Goal: Task Accomplishment & Management: Use online tool/utility

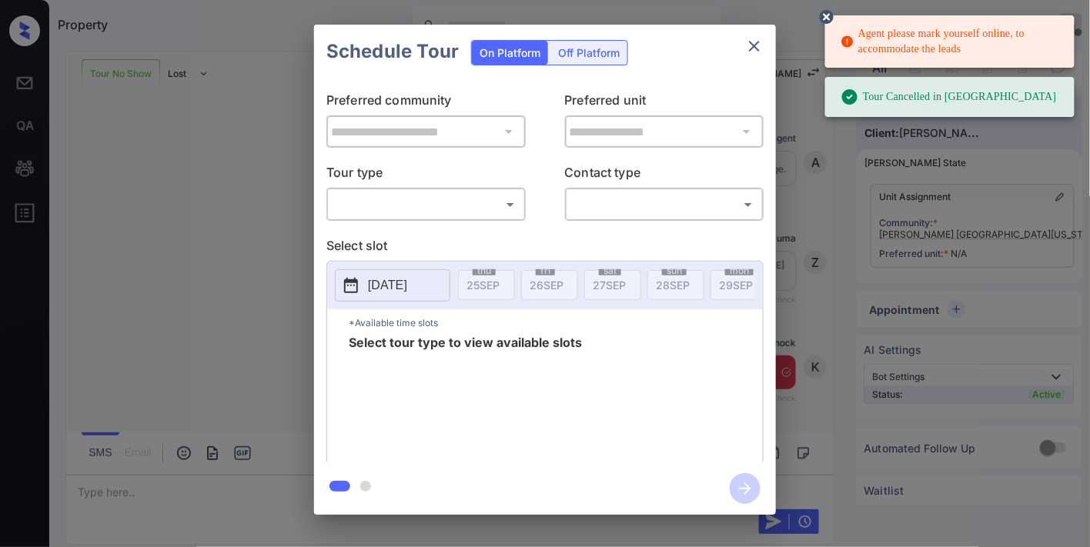
click at [442, 198] on body "Agent please mark yourself online, to accommodate the leads Tour Cancelled in K…" at bounding box center [545, 273] width 1090 height 547
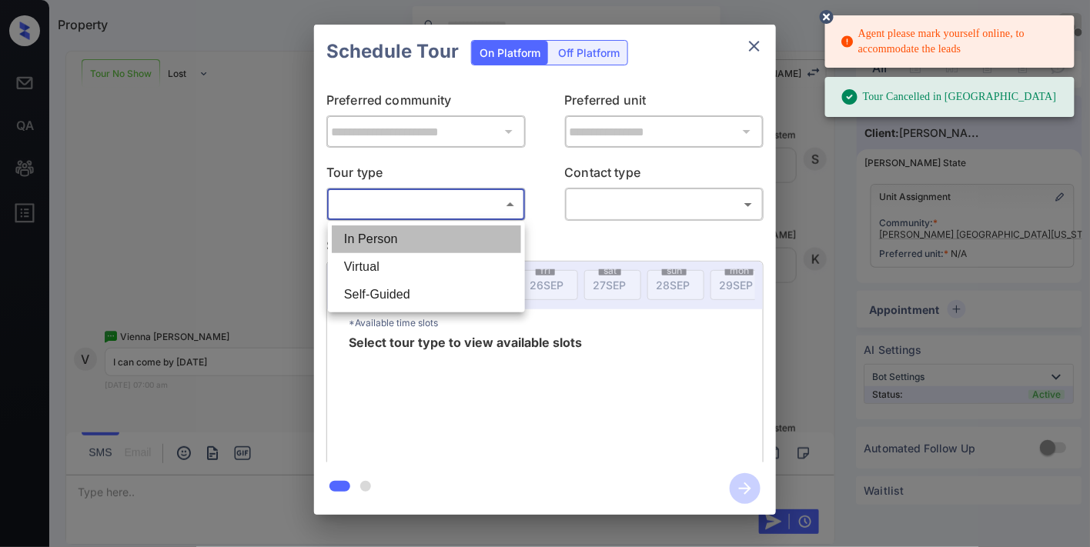
click at [423, 234] on li "In Person" at bounding box center [426, 240] width 189 height 28
type input "********"
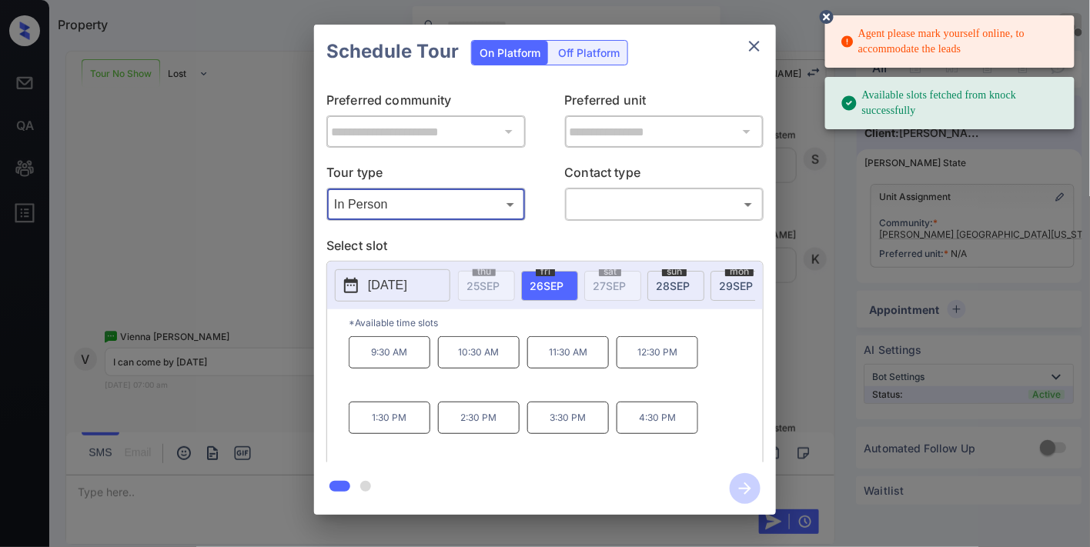
click at [747, 47] on icon "close" at bounding box center [754, 46] width 18 height 18
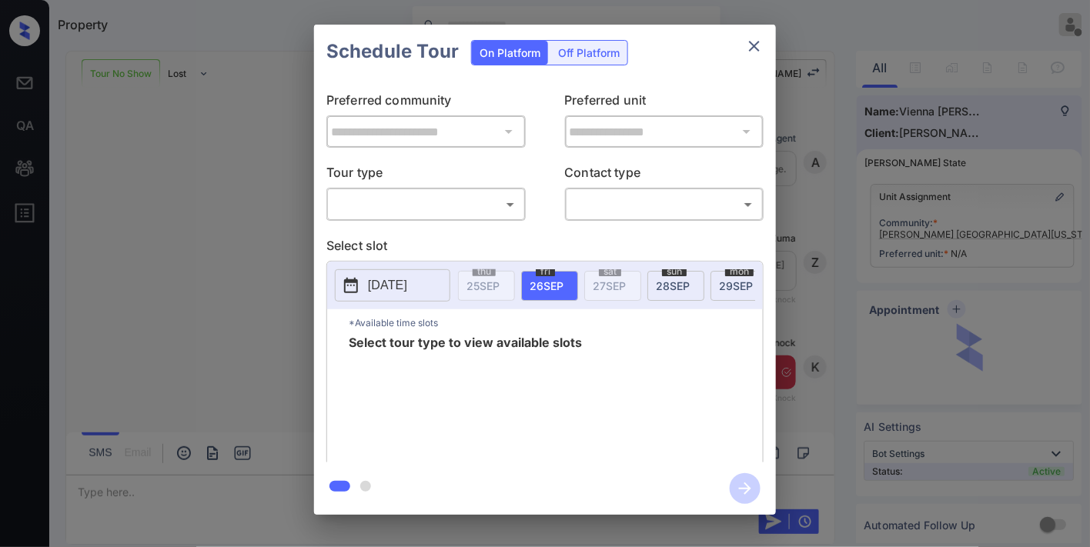
scroll to position [1836, 0]
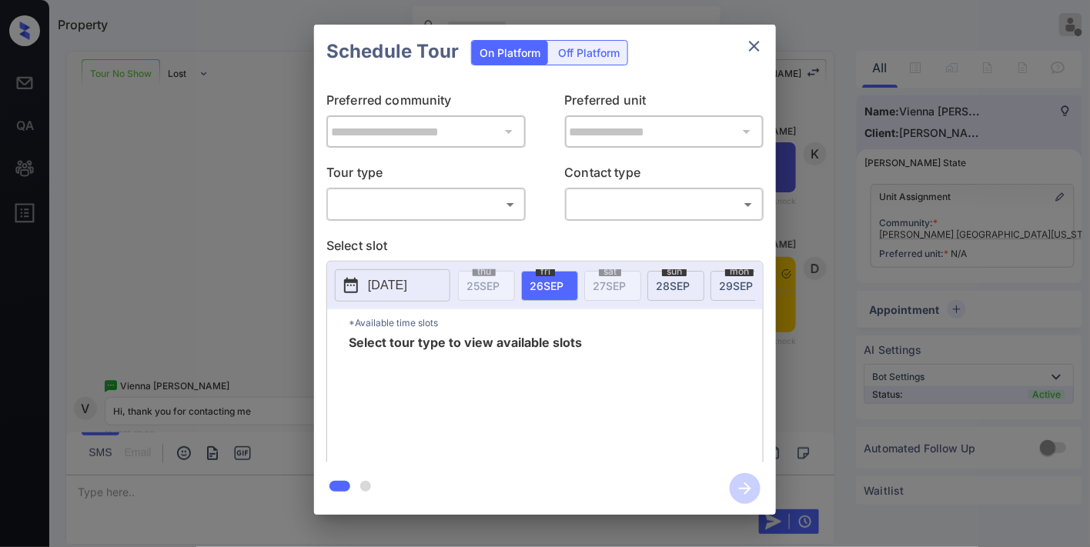
click at [467, 214] on body "Property Samantha Soliven Offline Set yourself online Set yourself on break Pro…" at bounding box center [545, 273] width 1090 height 547
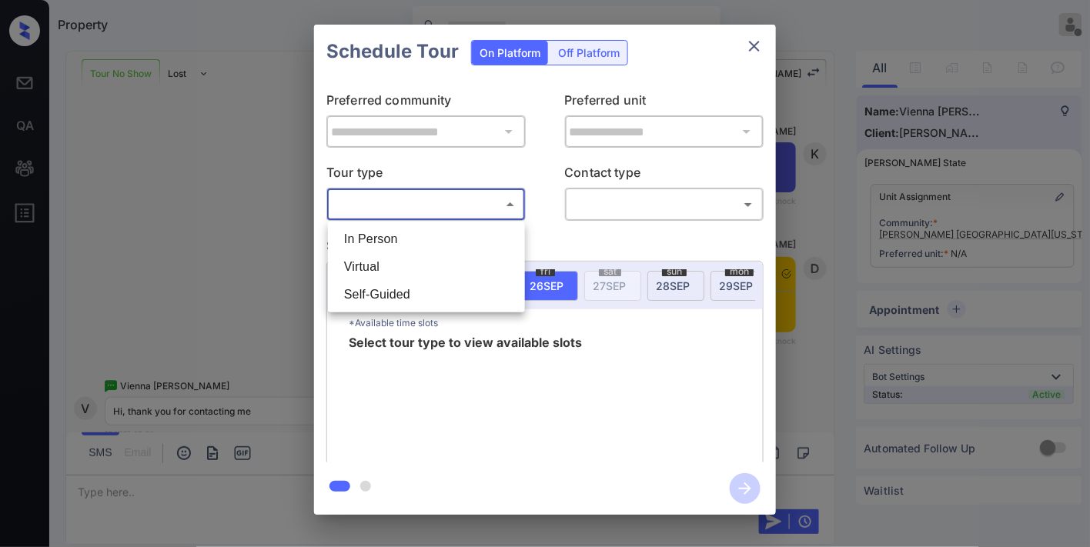
click at [457, 247] on li "In Person" at bounding box center [426, 240] width 189 height 28
type input "********"
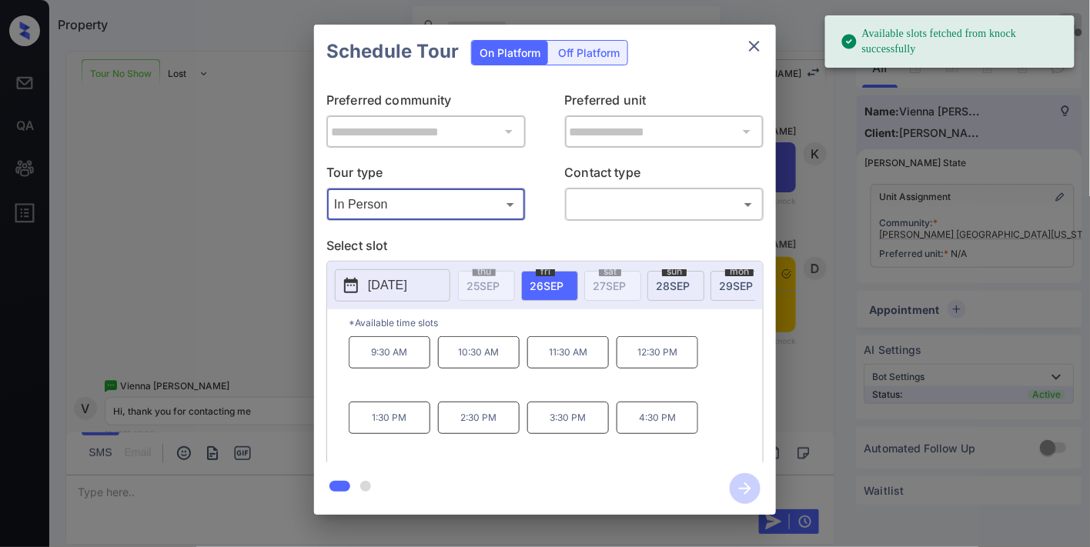
click at [407, 287] on p "2025-09-26" at bounding box center [387, 285] width 39 height 18
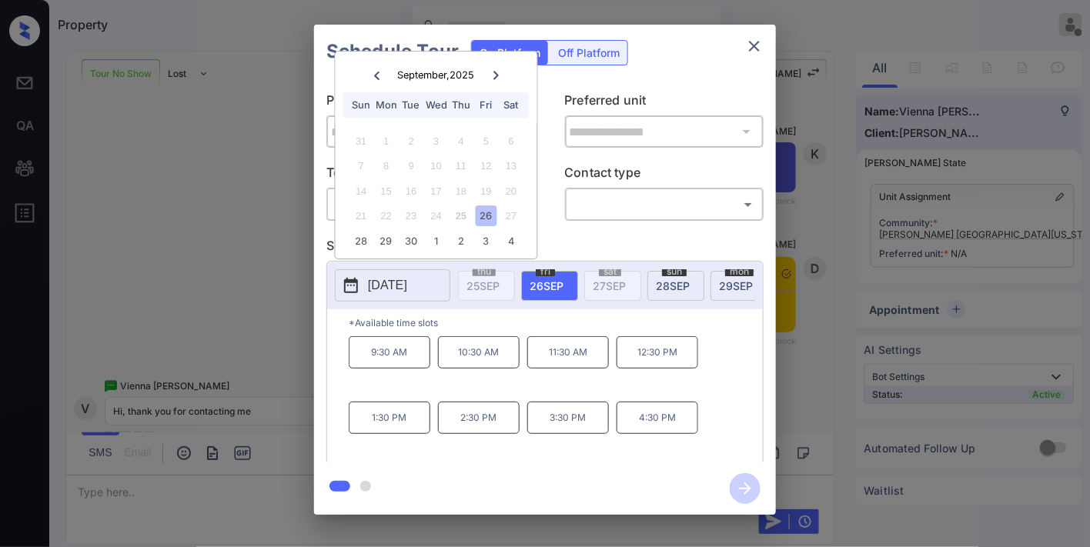
click at [681, 59] on div "Schedule Tour On Platform Off Platform" at bounding box center [545, 52] width 462 height 54
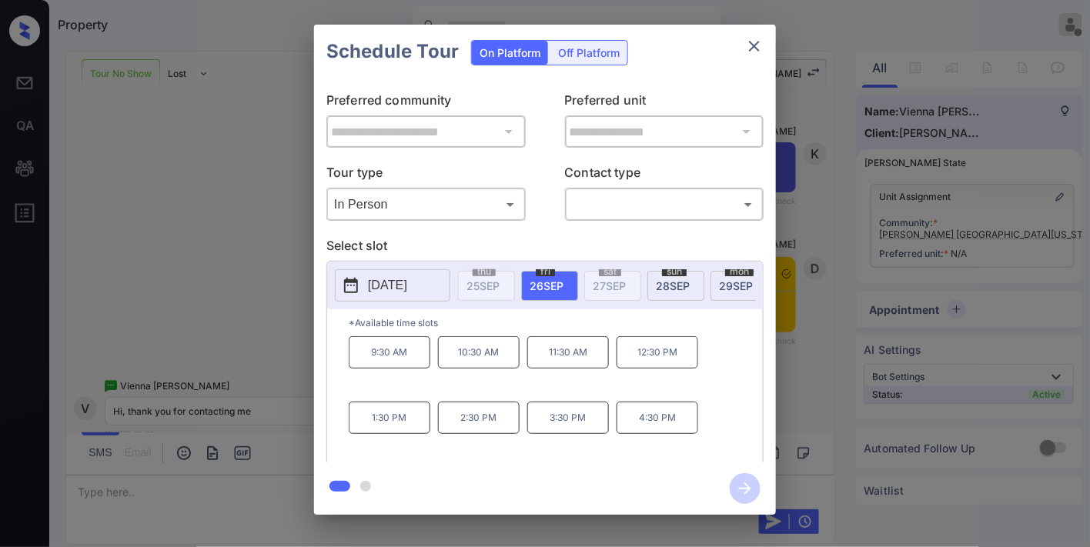
click at [389, 283] on p "2025-09-26" at bounding box center [387, 285] width 39 height 18
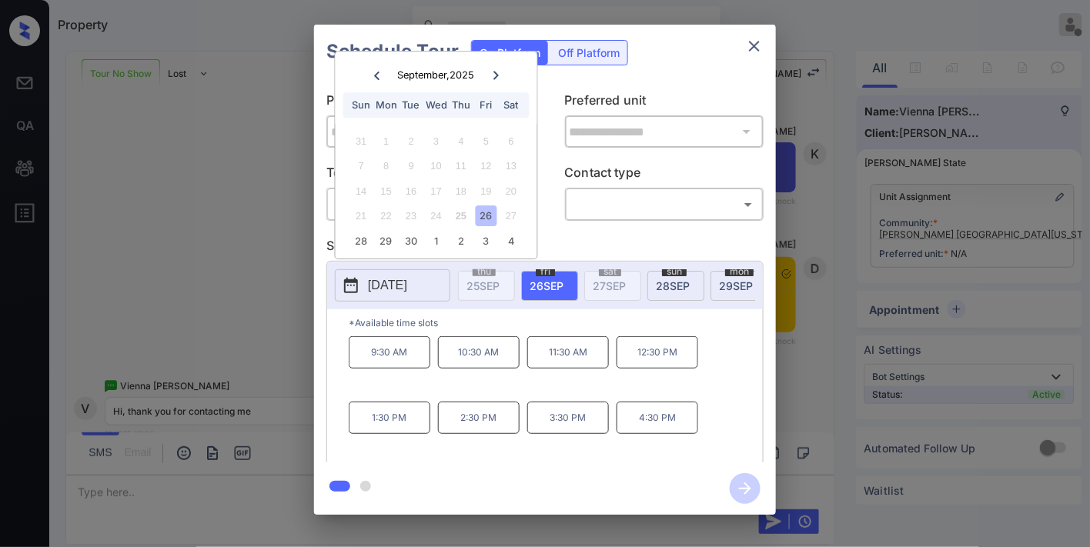
click at [760, 42] on icon "close" at bounding box center [754, 46] width 18 height 18
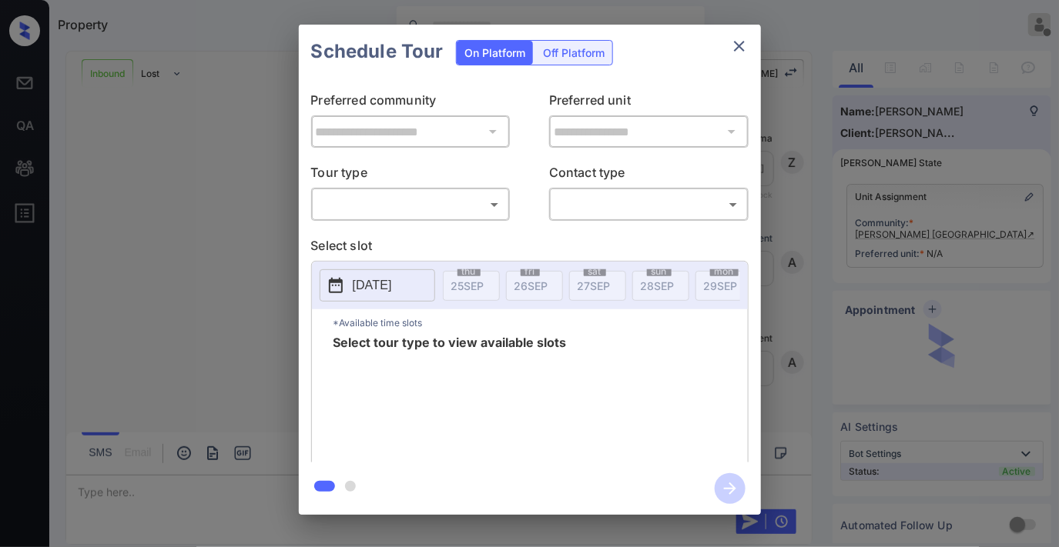
scroll to position [374, 0]
click at [457, 206] on body "Property [PERSON_NAME] Offline Set yourself online Set yourself on break Profil…" at bounding box center [529, 273] width 1059 height 547
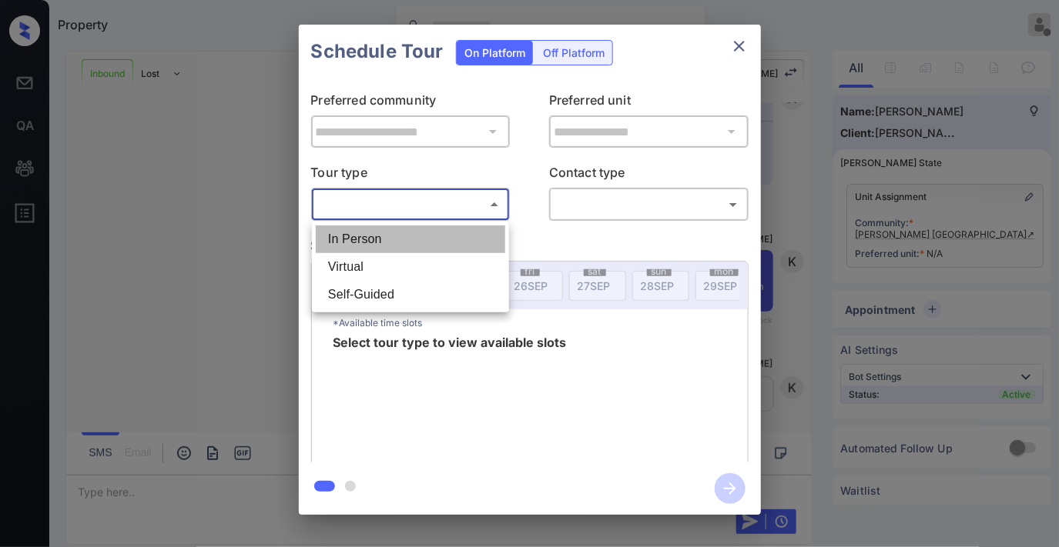
click at [443, 234] on li "In Person" at bounding box center [410, 240] width 189 height 28
type input "********"
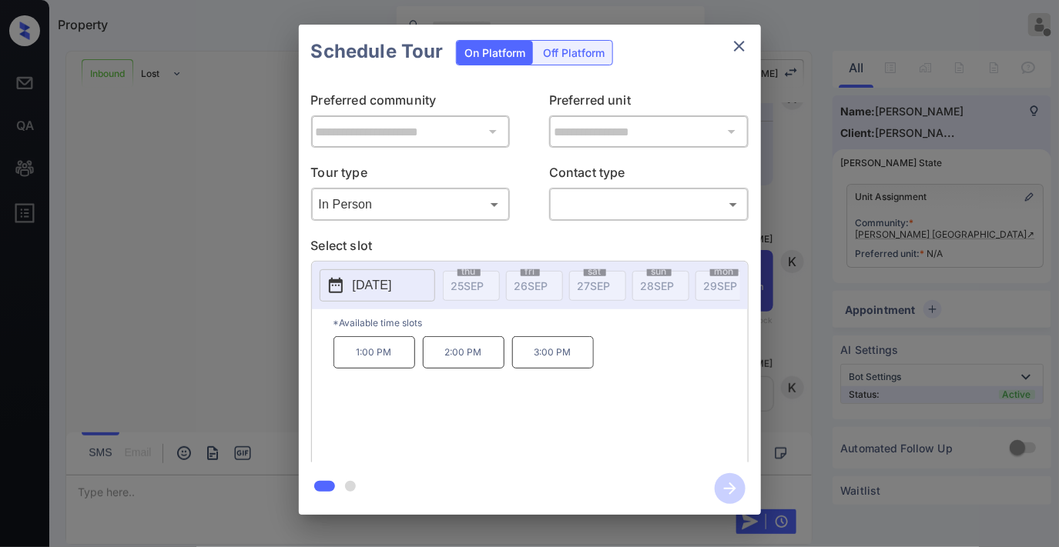
click at [741, 38] on icon "close" at bounding box center [739, 46] width 18 height 18
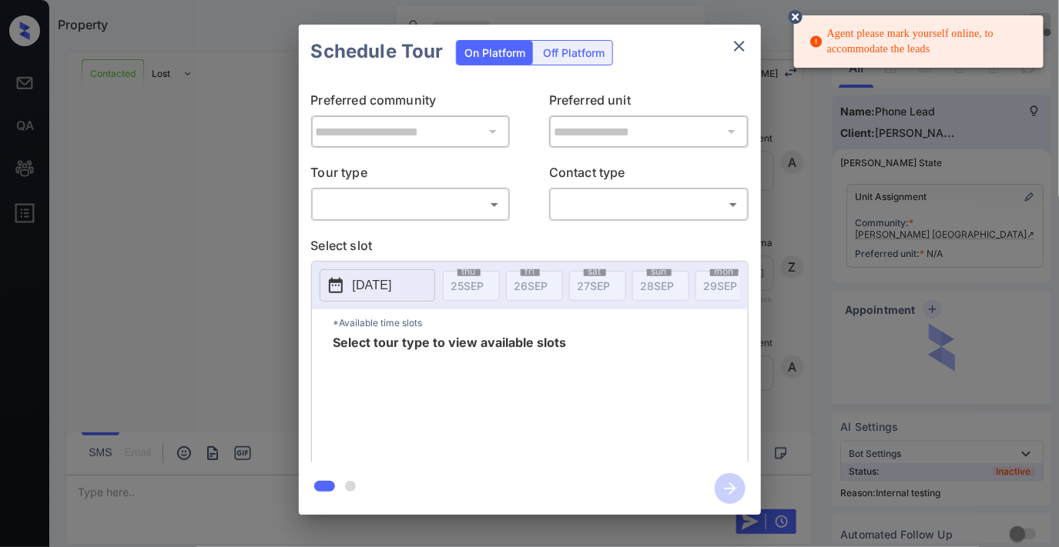
click at [473, 202] on body "Agent please mark yourself online, to accommodate the leads Property Samantha S…" at bounding box center [529, 273] width 1059 height 547
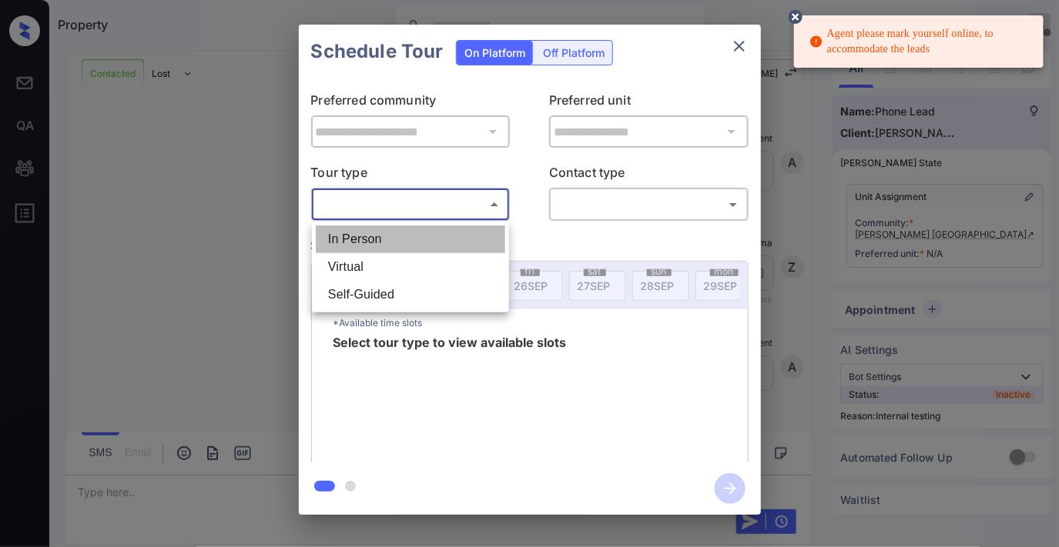
click at [450, 232] on li "In Person" at bounding box center [410, 240] width 189 height 28
type input "********"
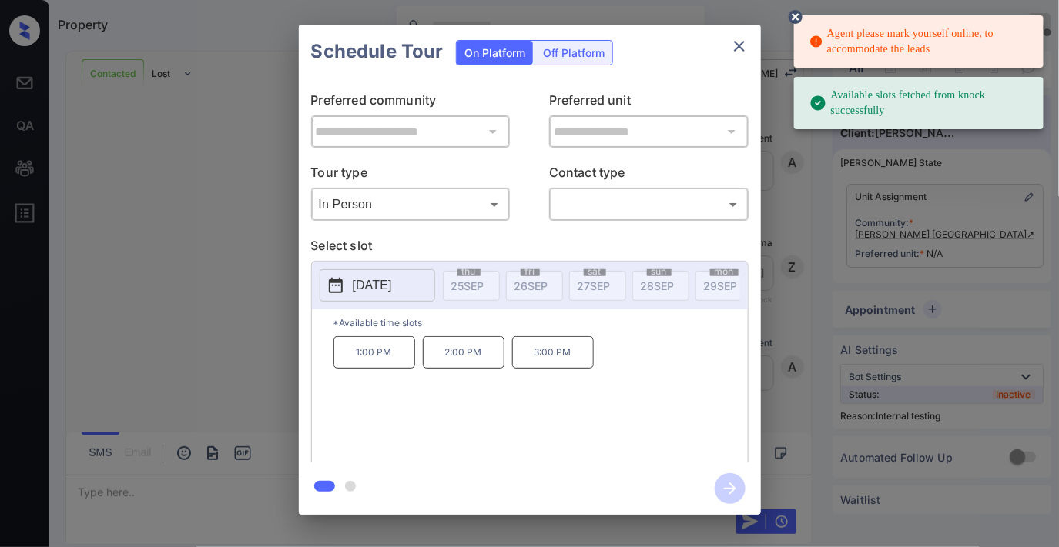
click at [392, 285] on p "[DATE]" at bounding box center [372, 285] width 39 height 18
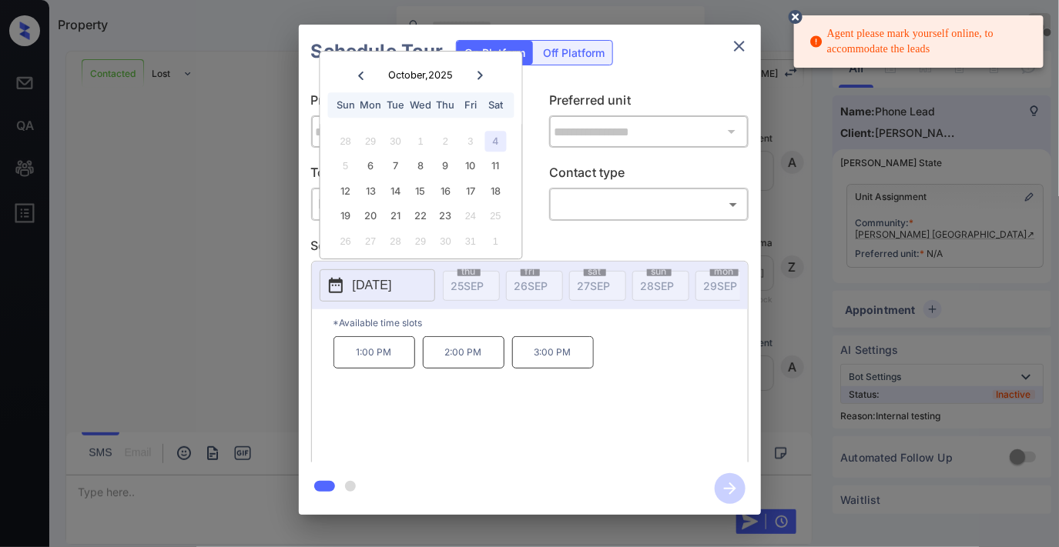
click at [737, 50] on icon "close" at bounding box center [739, 46] width 18 height 18
